Goal: Check status: Check status

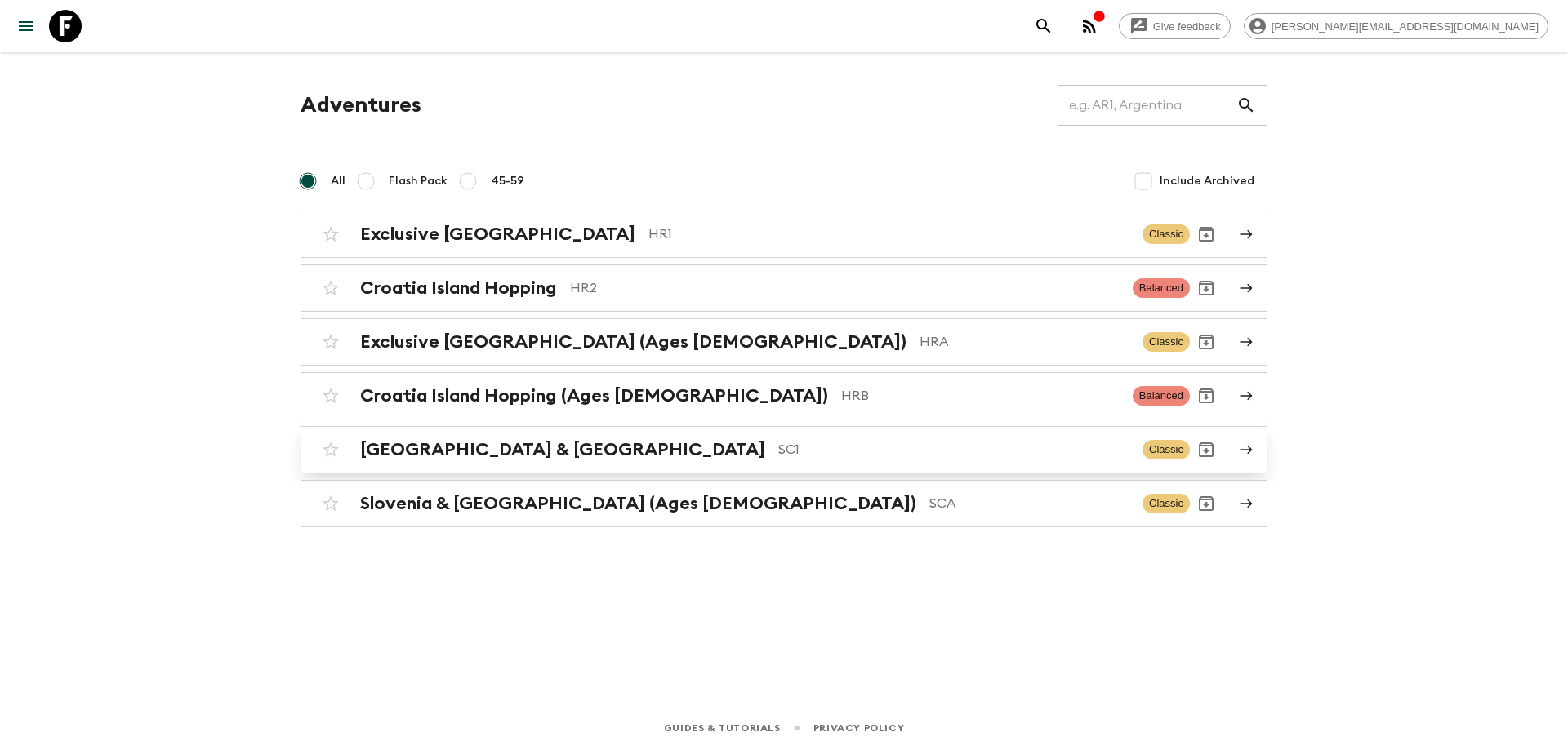
click at [778, 450] on p "SC1" at bounding box center [953, 449] width 351 height 19
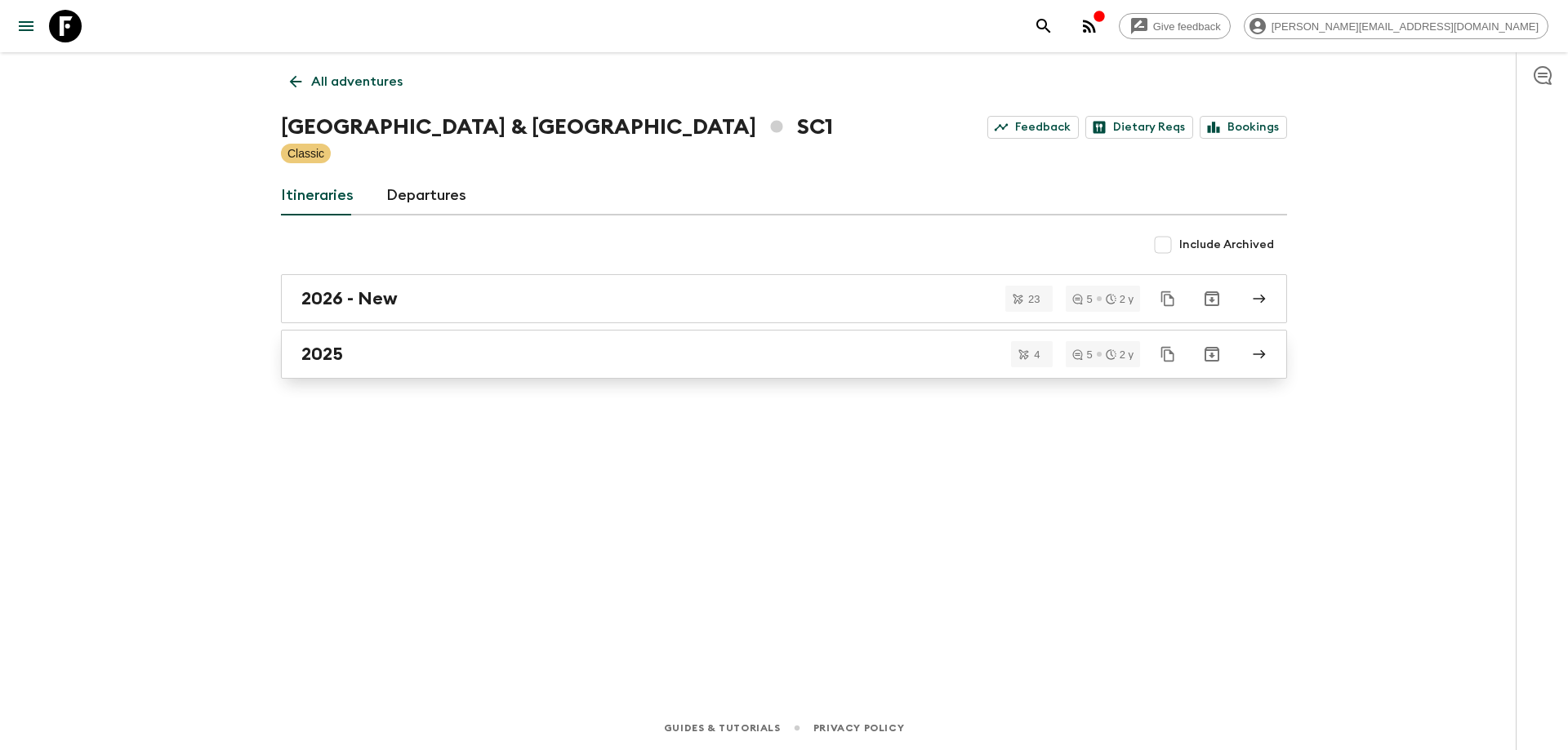
click at [470, 362] on div "2025" at bounding box center [769, 354] width 934 height 21
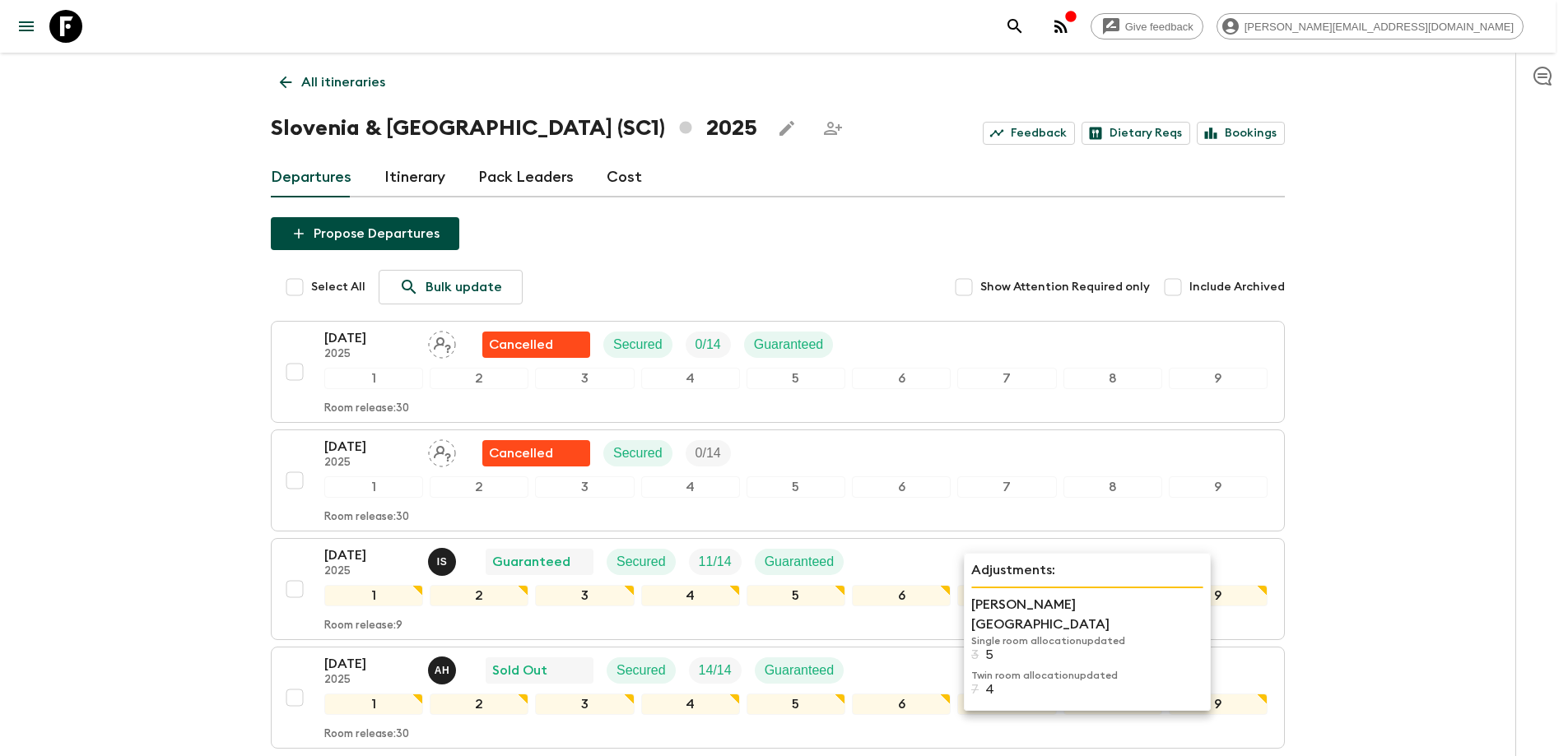
scroll to position [82, 0]
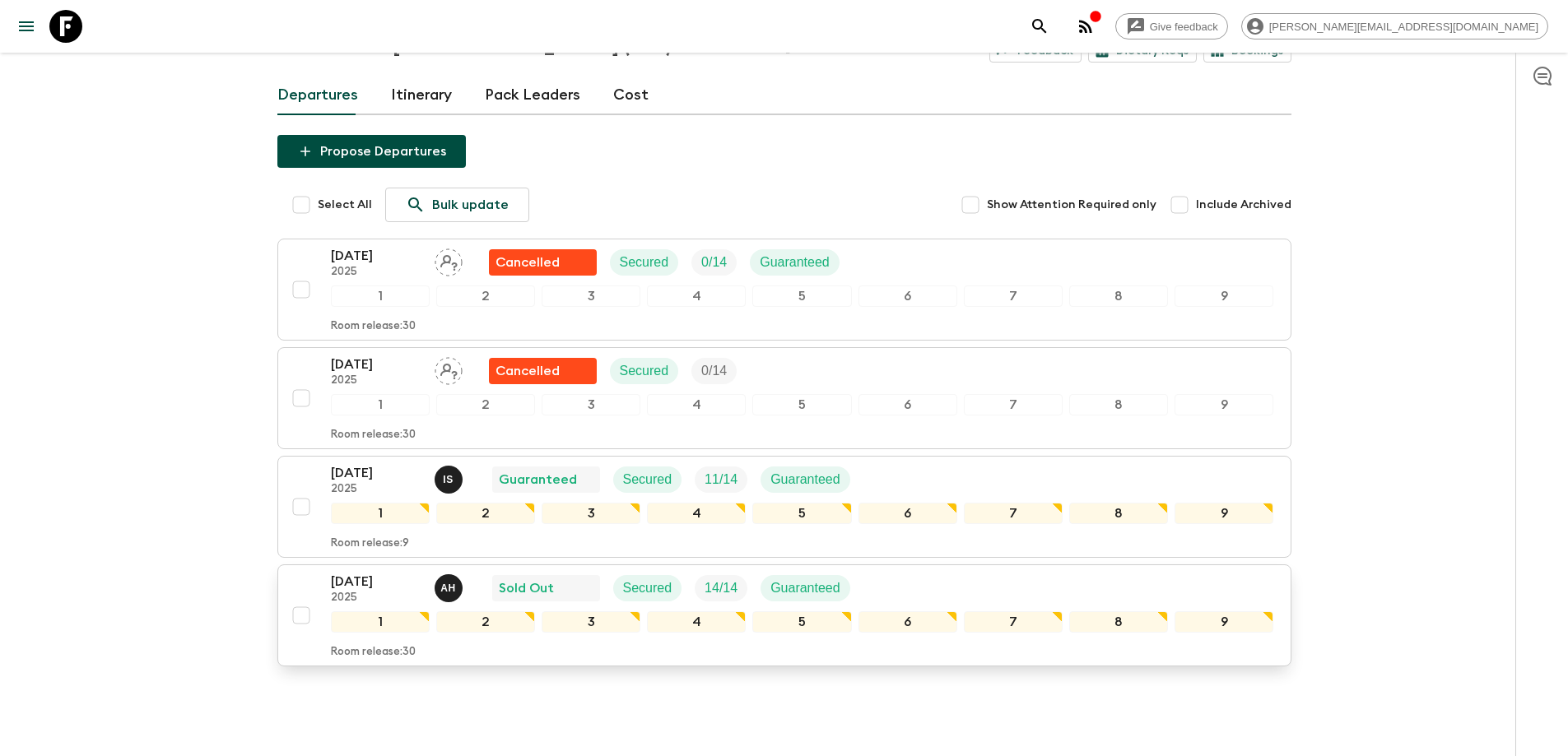
click at [907, 590] on div "[DATE] 2025 A H Sold Out Secured 14 / 14 Guaranteed" at bounding box center [803, 589] width 943 height 33
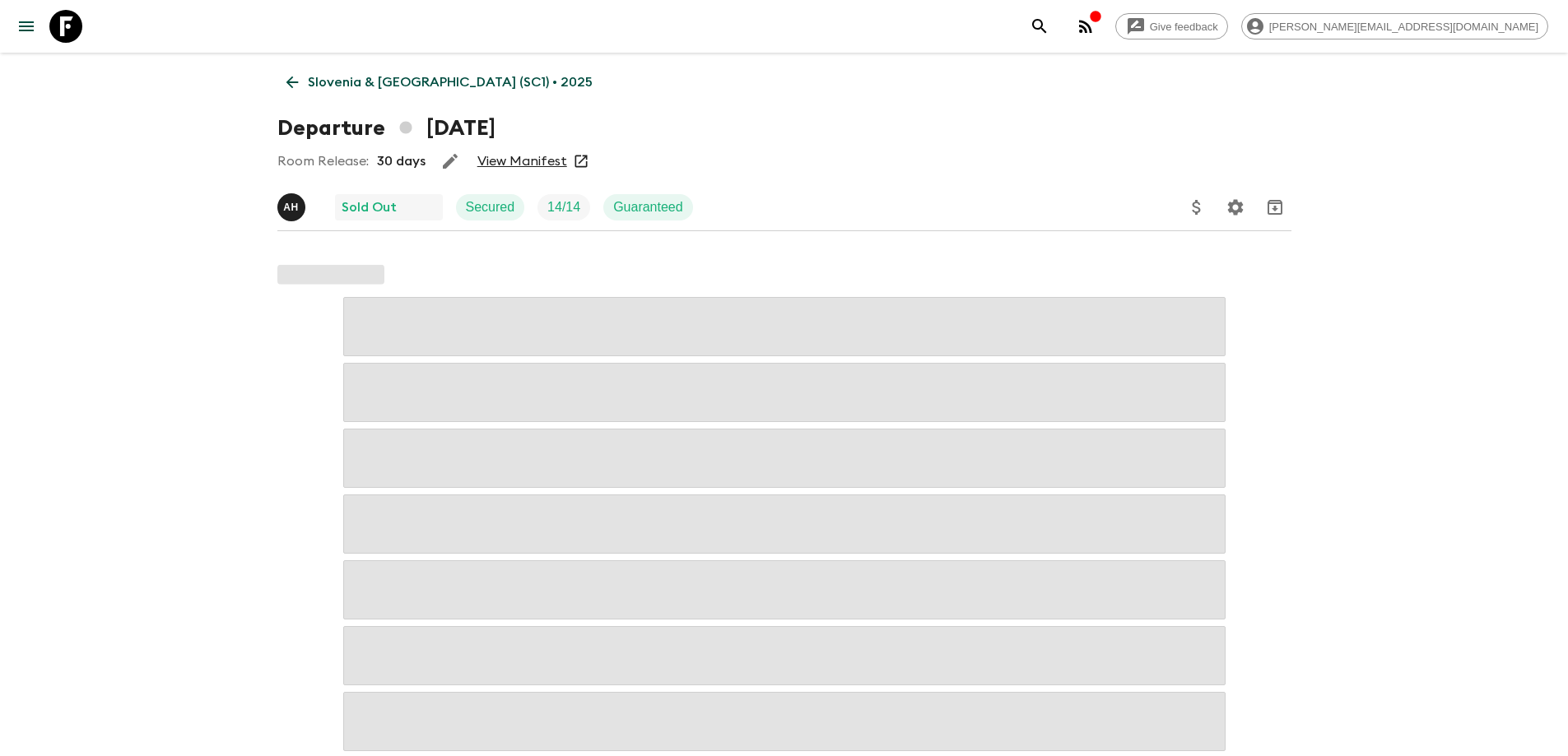
click at [479, 167] on link "View Manifest" at bounding box center [522, 161] width 90 height 16
